Goal: Use online tool/utility: Utilize a website feature to perform a specific function

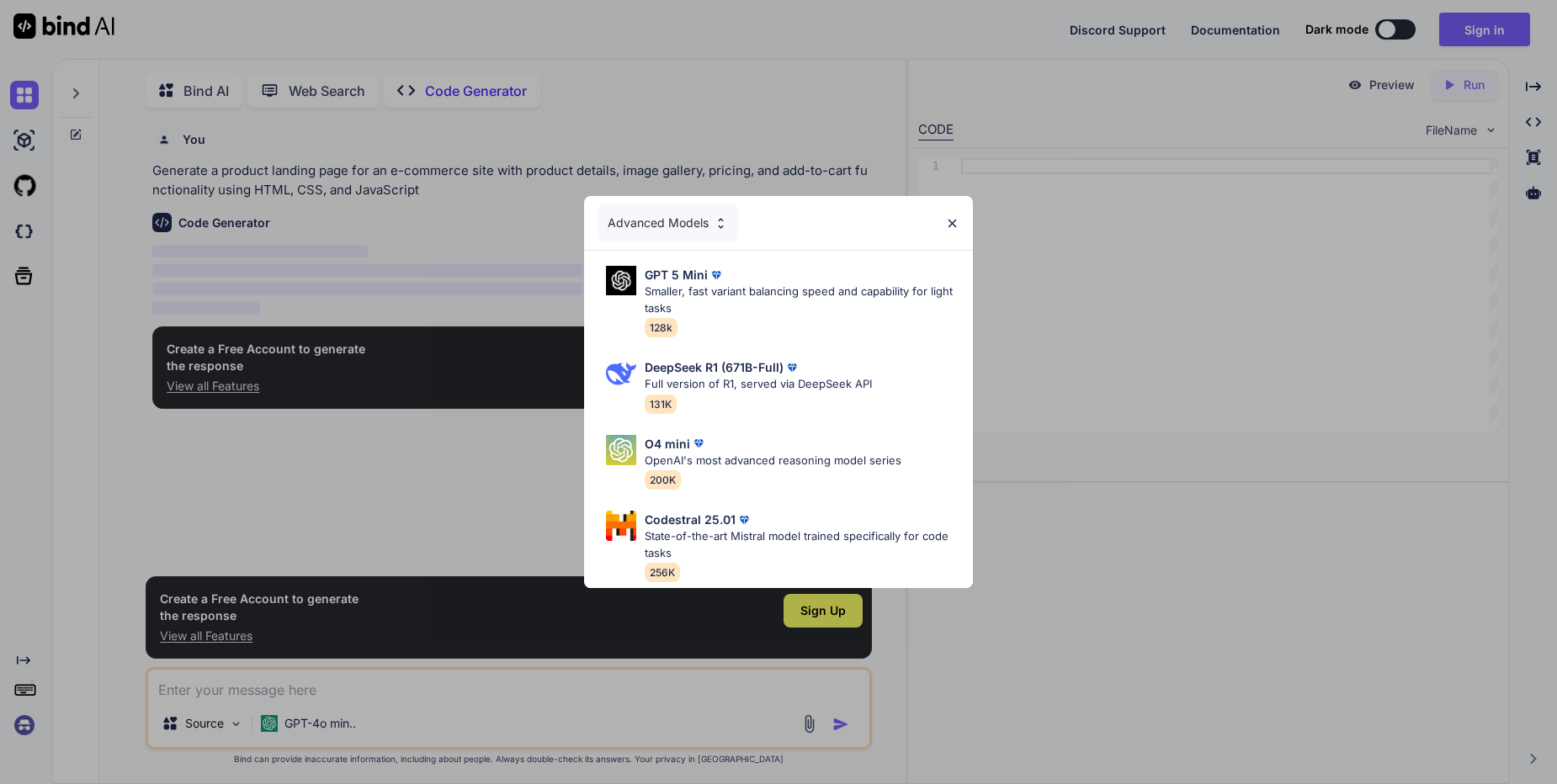
scroll to position [7, 0]
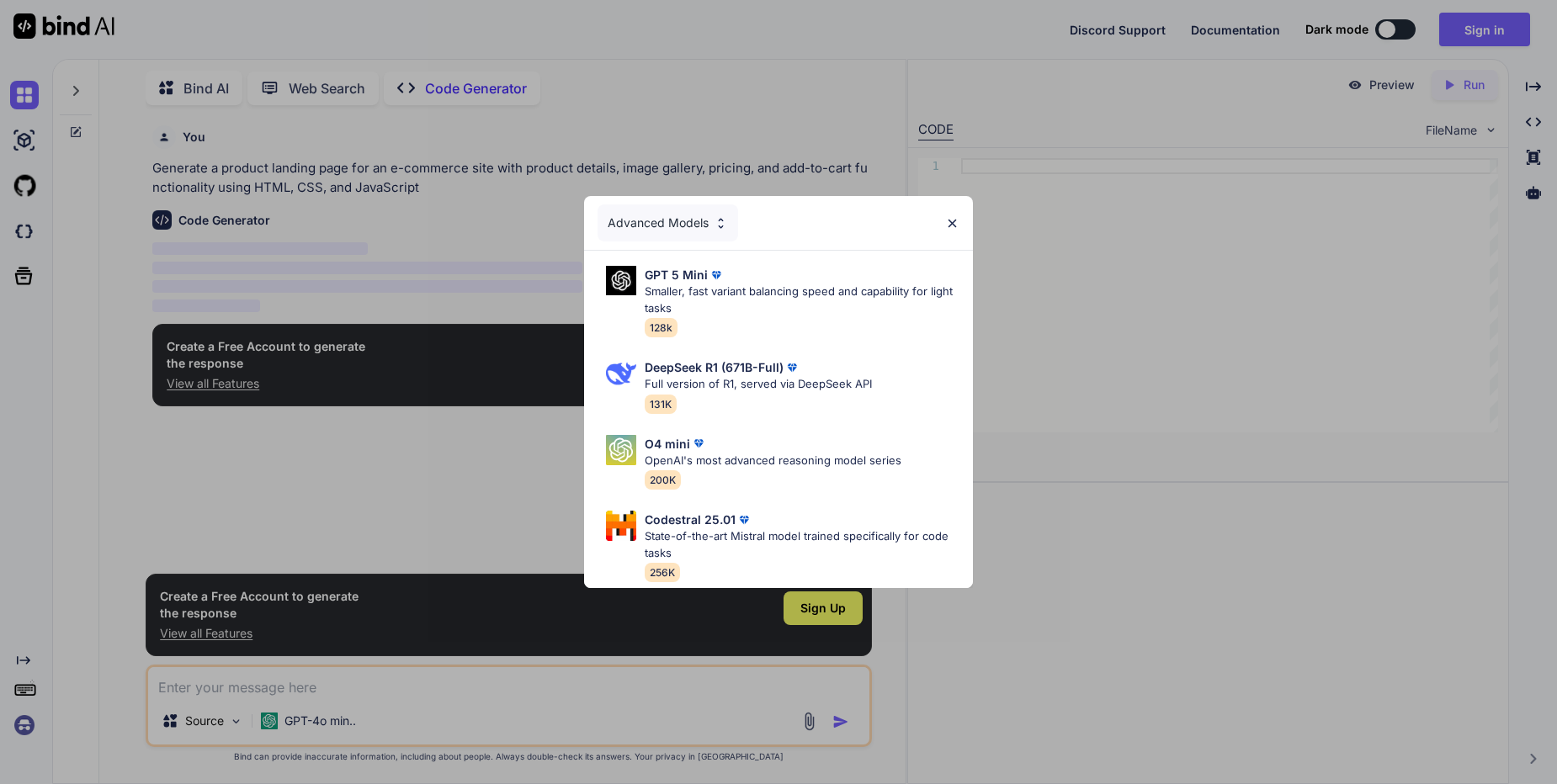
click at [954, 217] on img at bounding box center [952, 223] width 14 height 14
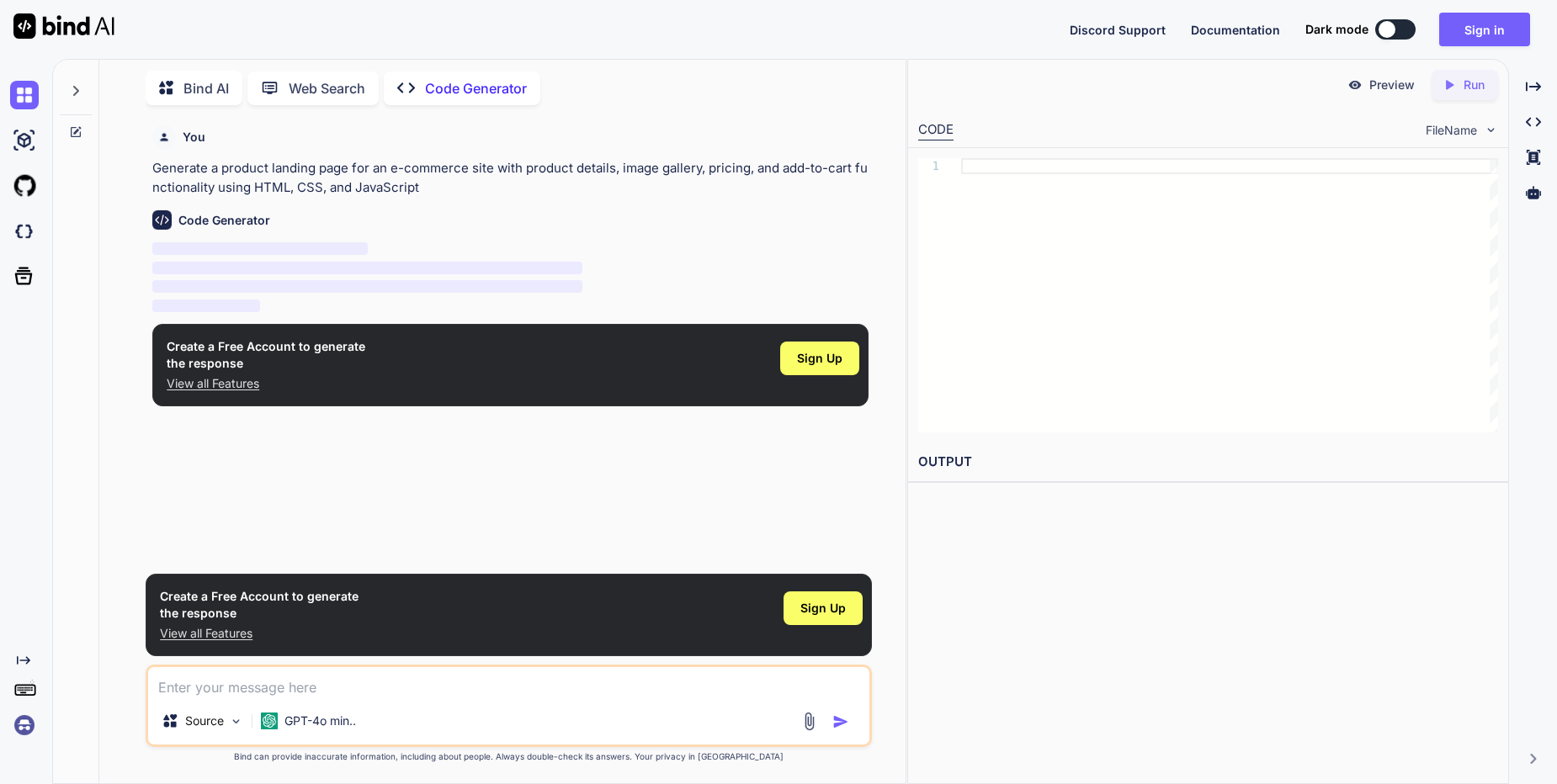
click at [227, 687] on textarea at bounding box center [508, 683] width 721 height 31
click at [226, 715] on div "Source" at bounding box center [202, 721] width 95 height 34
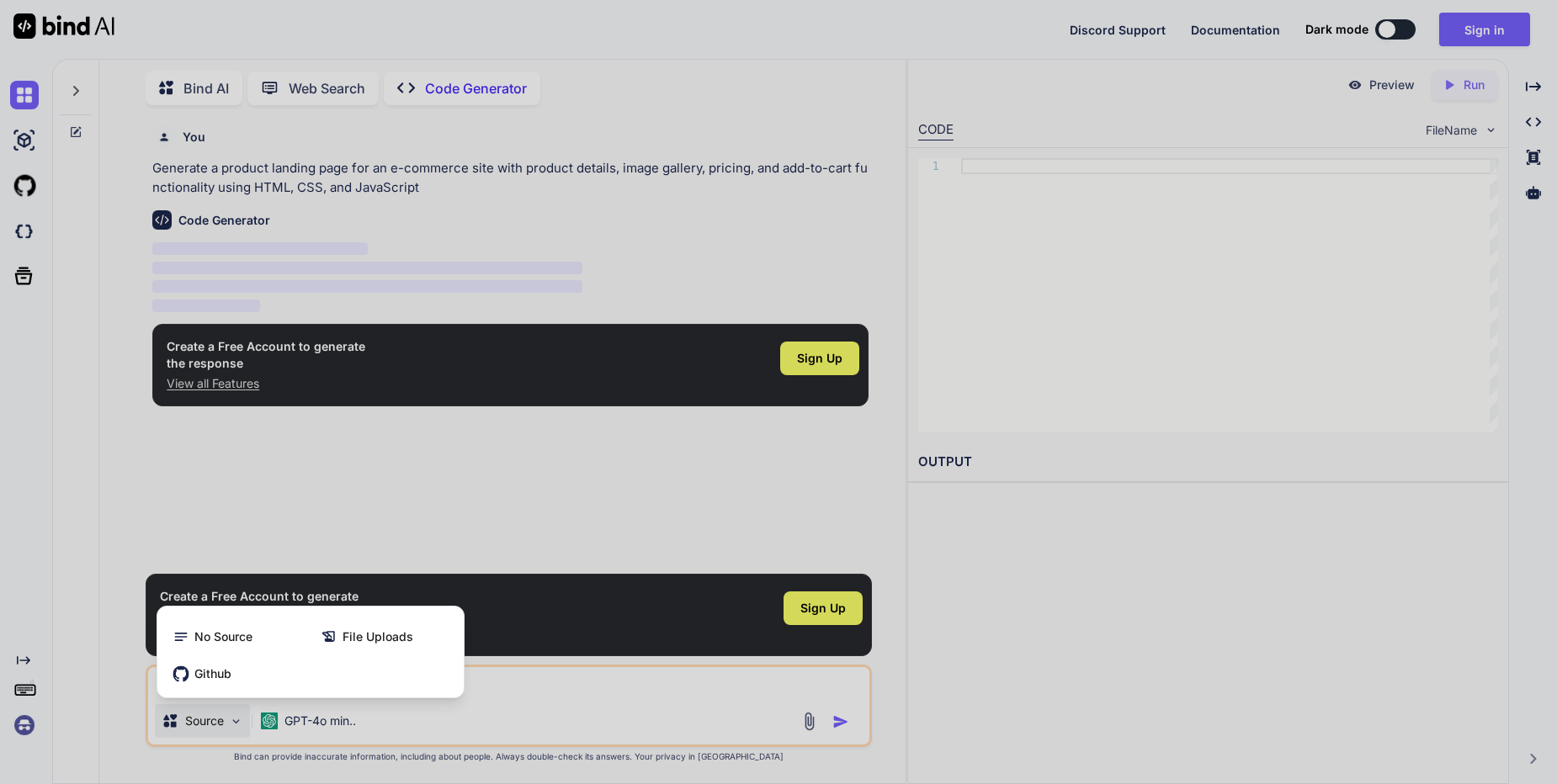
click at [235, 729] on div at bounding box center [778, 392] width 1557 height 784
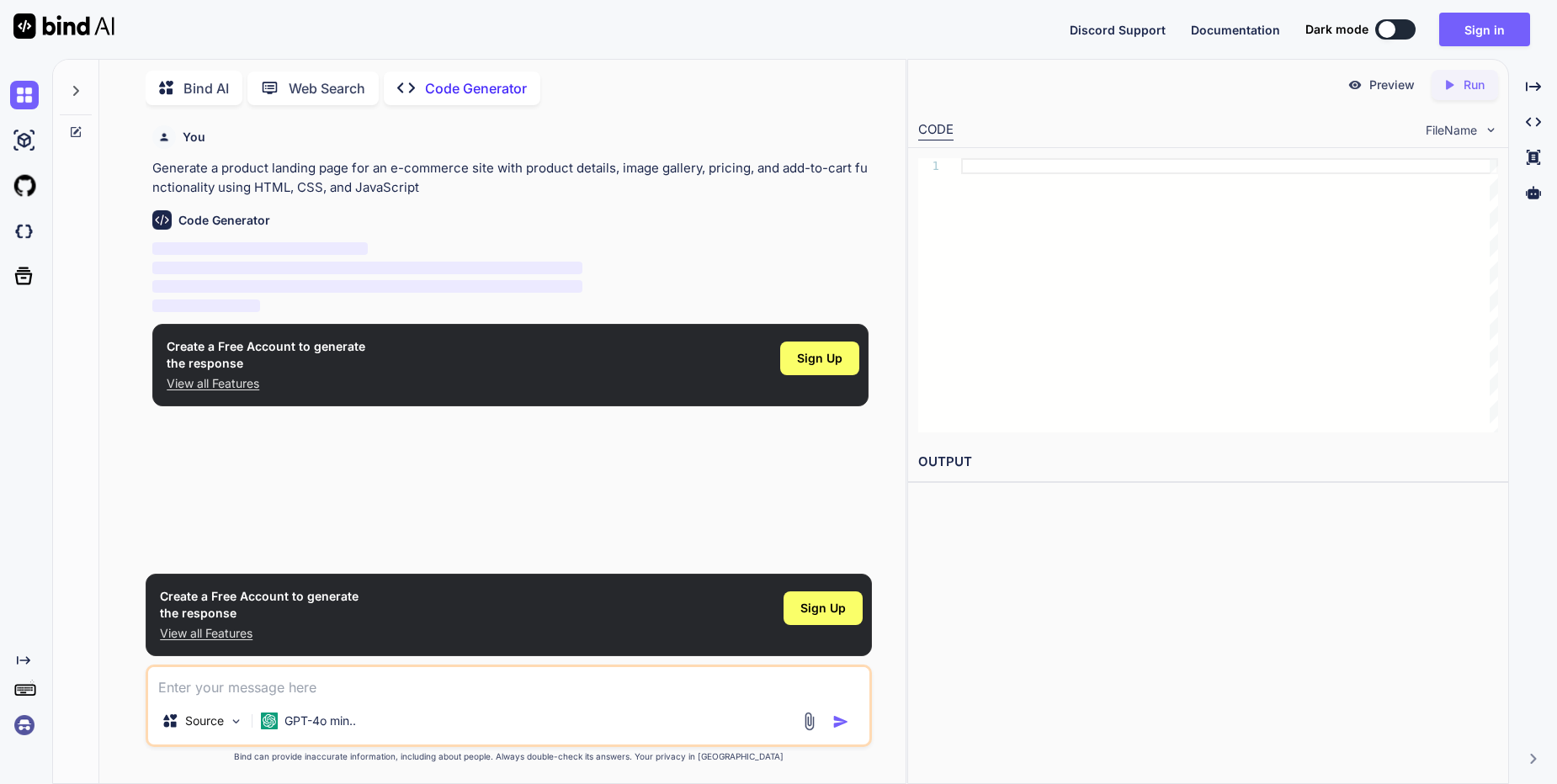
click at [239, 693] on textarea at bounding box center [508, 683] width 721 height 31
click at [251, 695] on textarea at bounding box center [508, 683] width 721 height 31
click at [807, 722] on img at bounding box center [809, 722] width 19 height 19
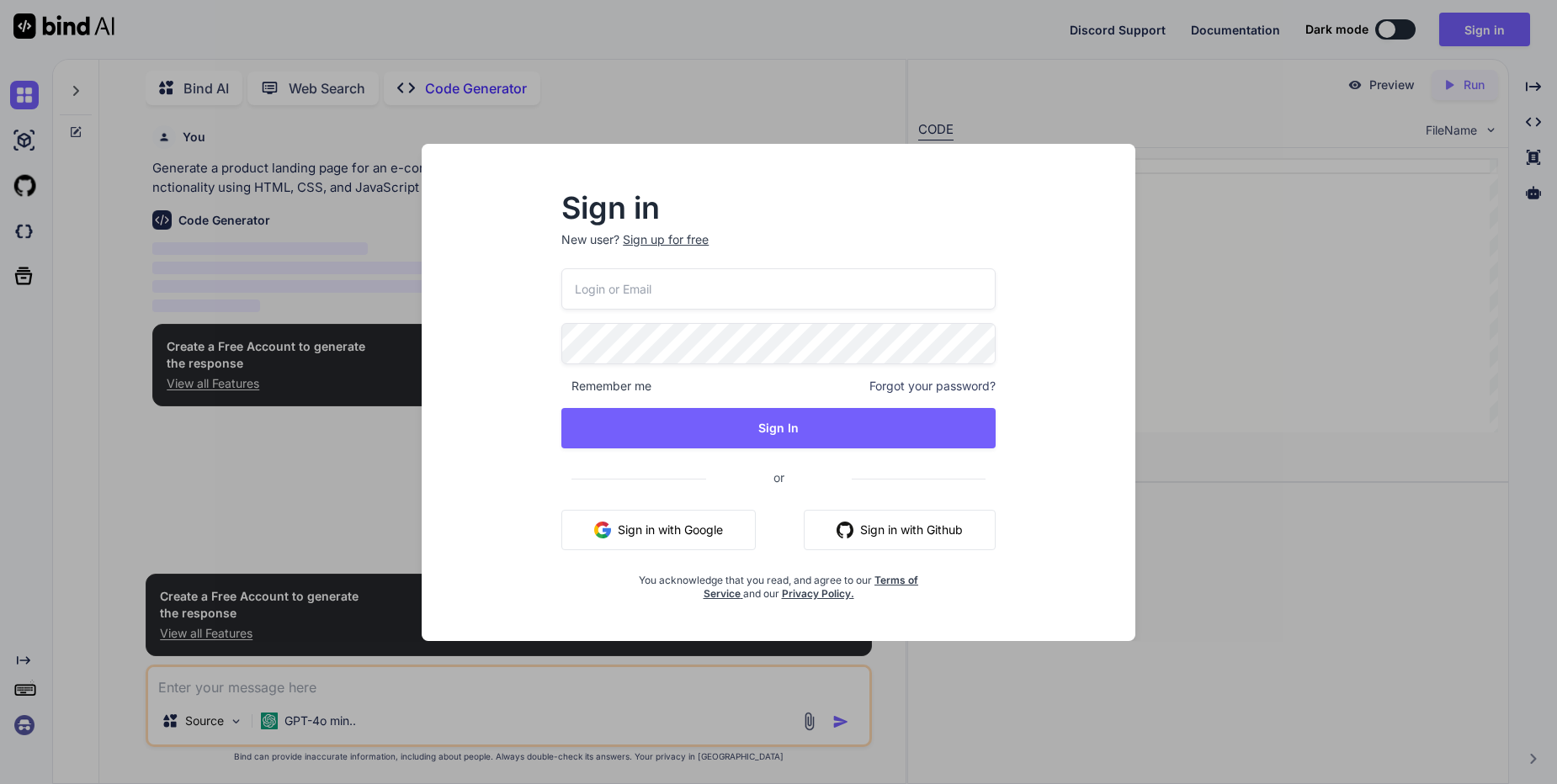
click at [366, 245] on div "Sign in New user? Sign up for free Remember me Forgot your password? Sign In or…" at bounding box center [778, 392] width 1557 height 784
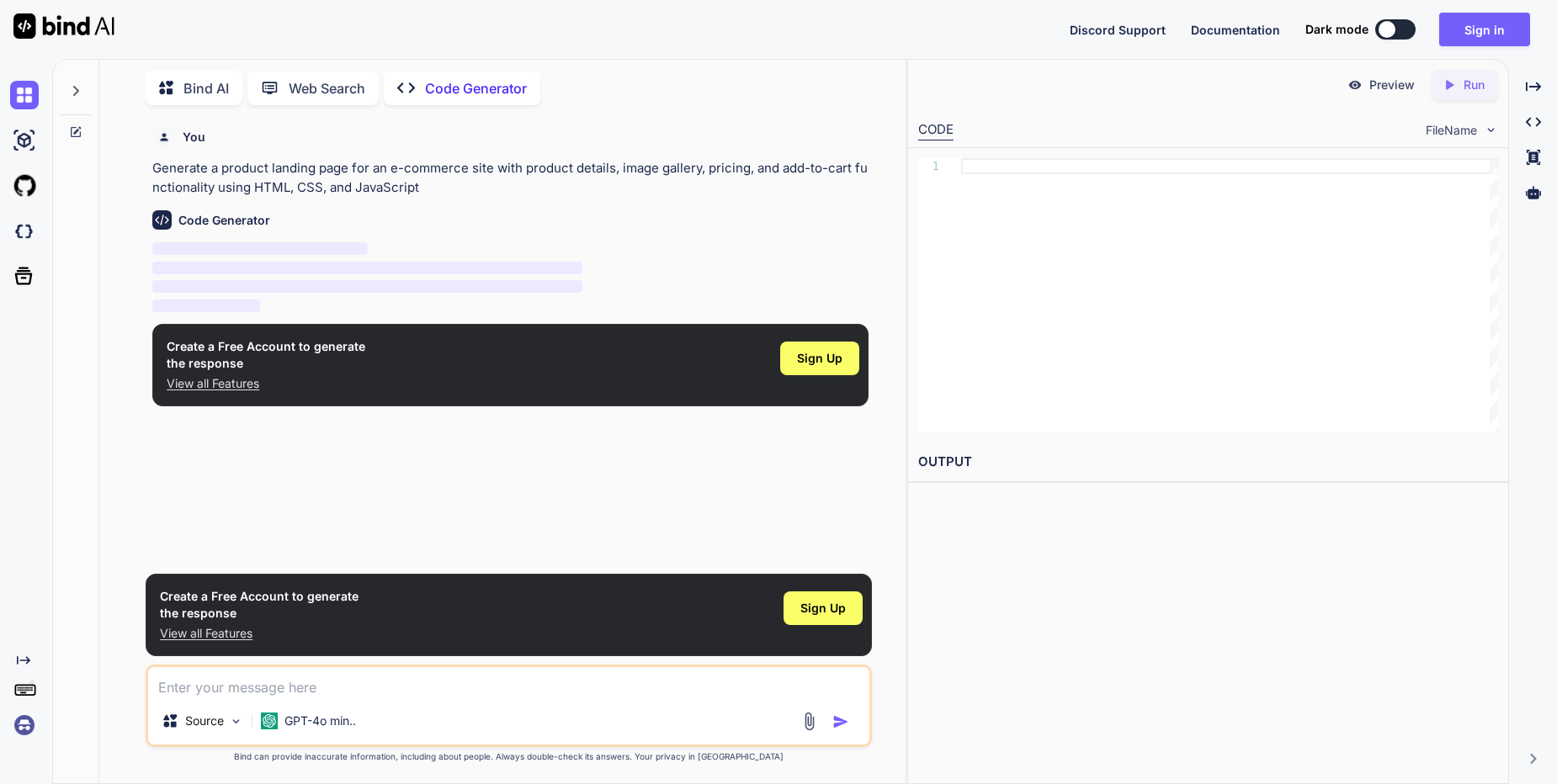
type textarea "x"
